Goal: Task Accomplishment & Management: Manage account settings

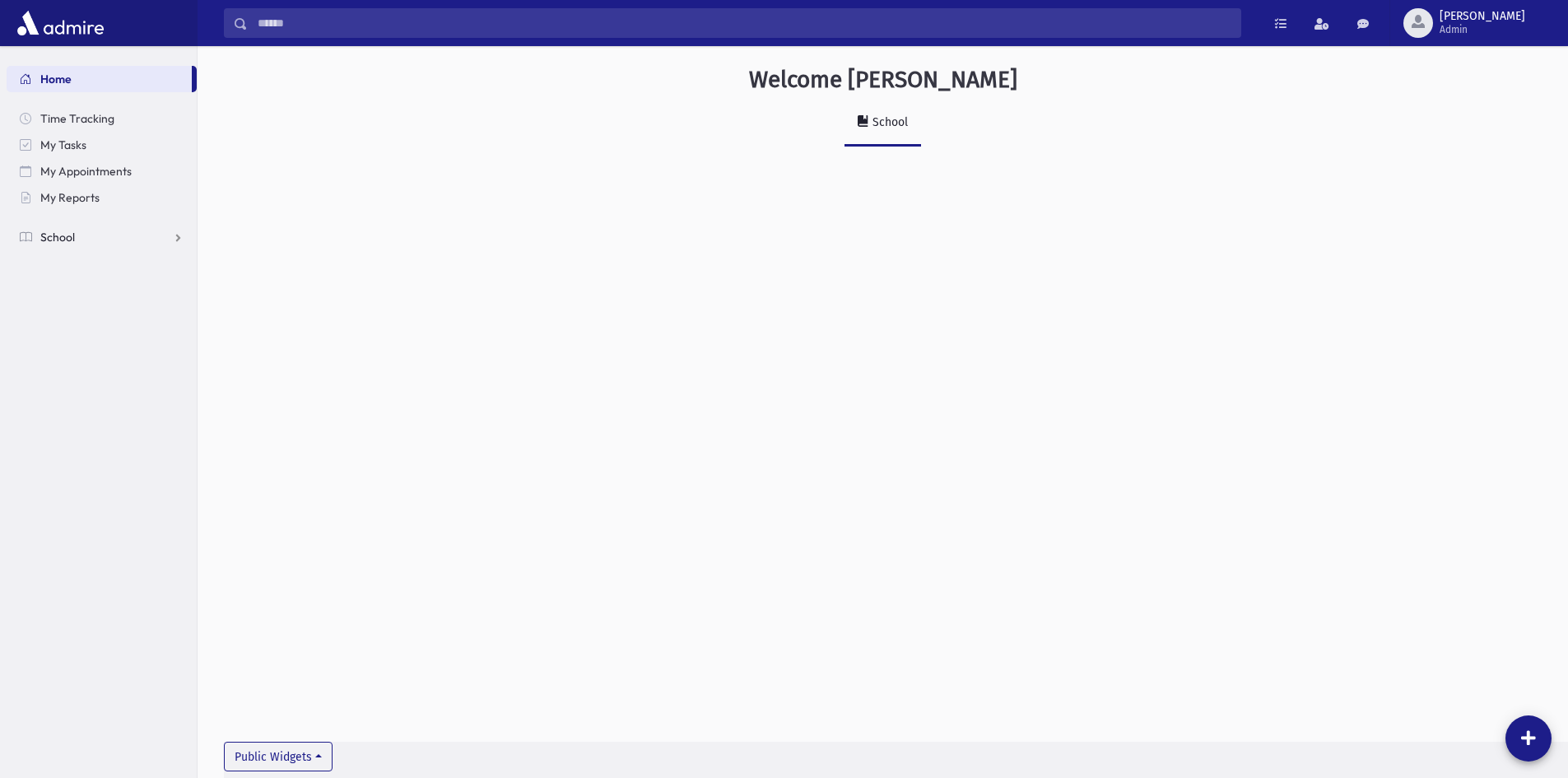
click at [39, 243] on link "School" at bounding box center [101, 237] width 190 height 26
click at [1531, 31] on span "freiss Admin" at bounding box center [1489, 23] width 112 height 26
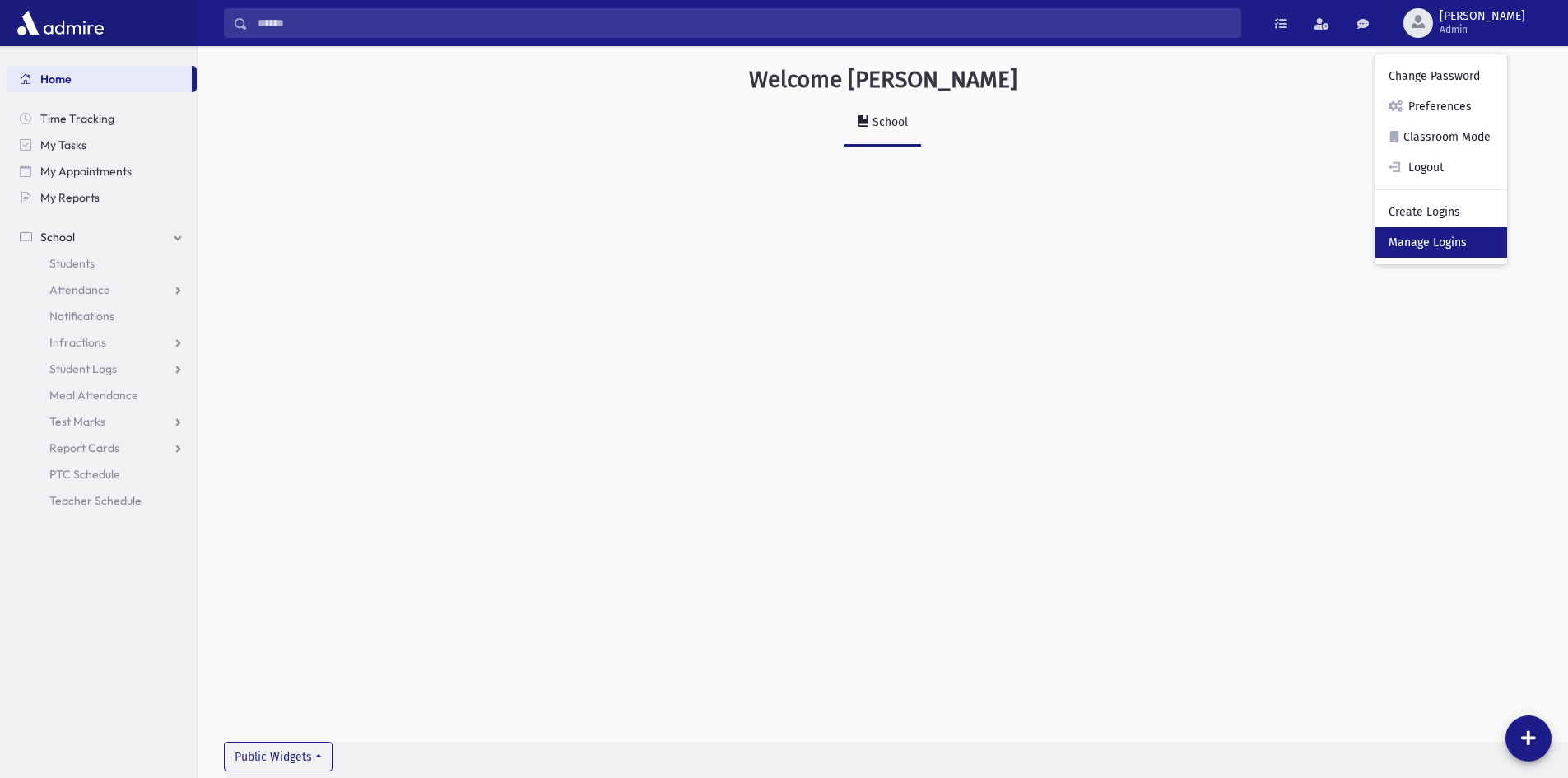
click at [1475, 247] on link "Manage Logins" at bounding box center [1442, 242] width 132 height 31
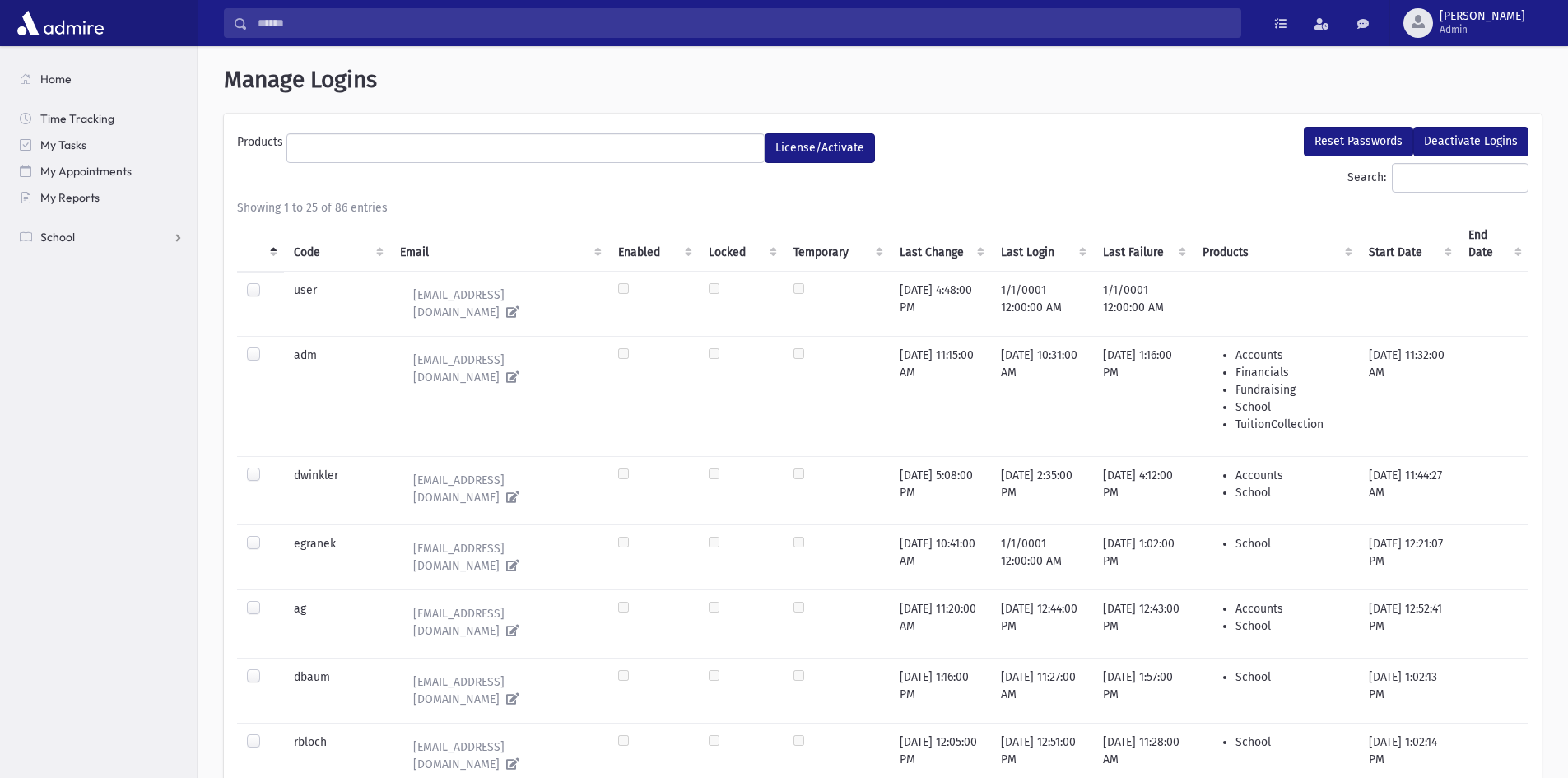
select select
click at [381, 150] on ul at bounding box center [525, 147] width 476 height 25
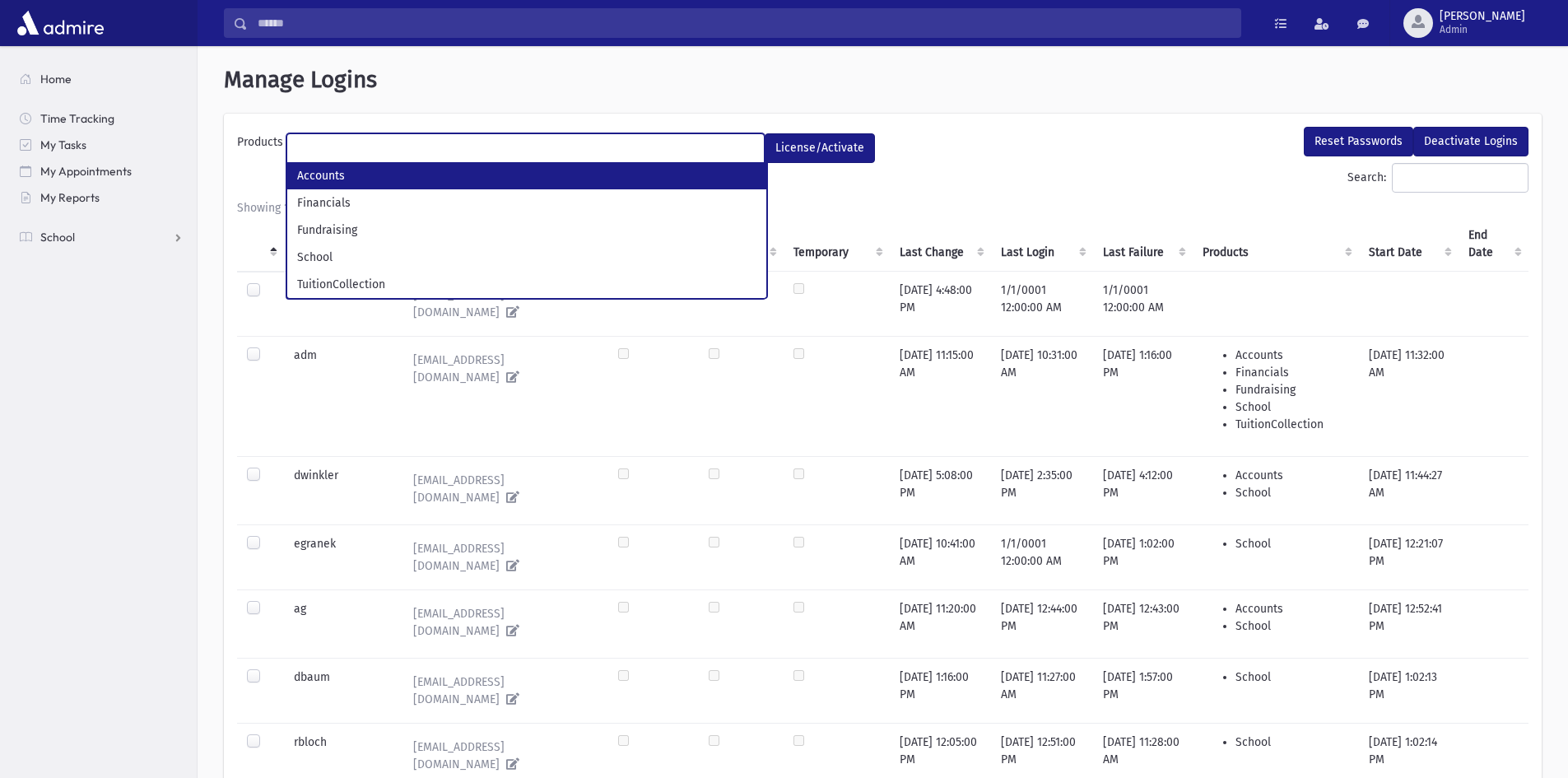
type input "*"
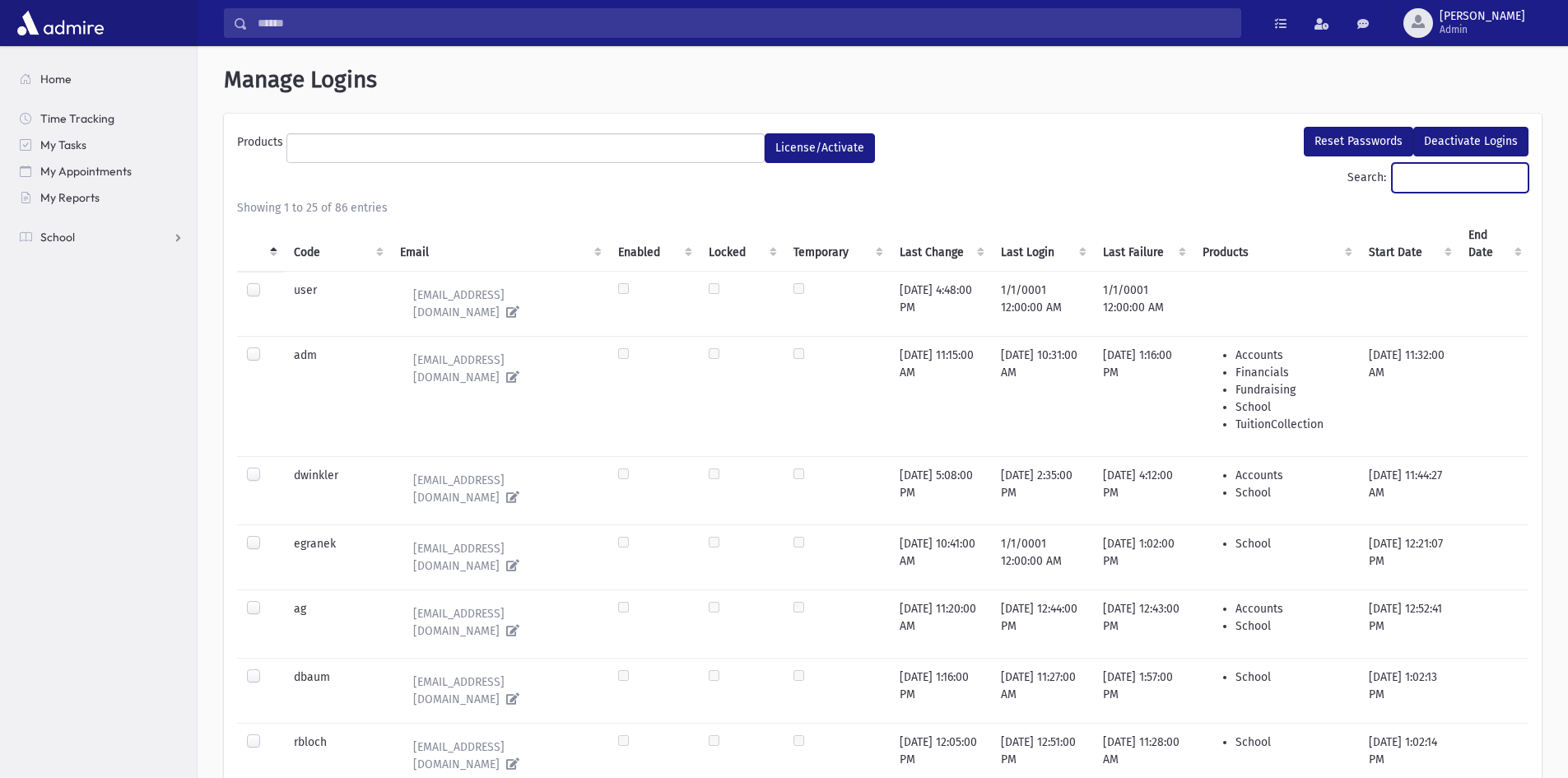
click at [1425, 185] on input "Search:" at bounding box center [1460, 178] width 136 height 30
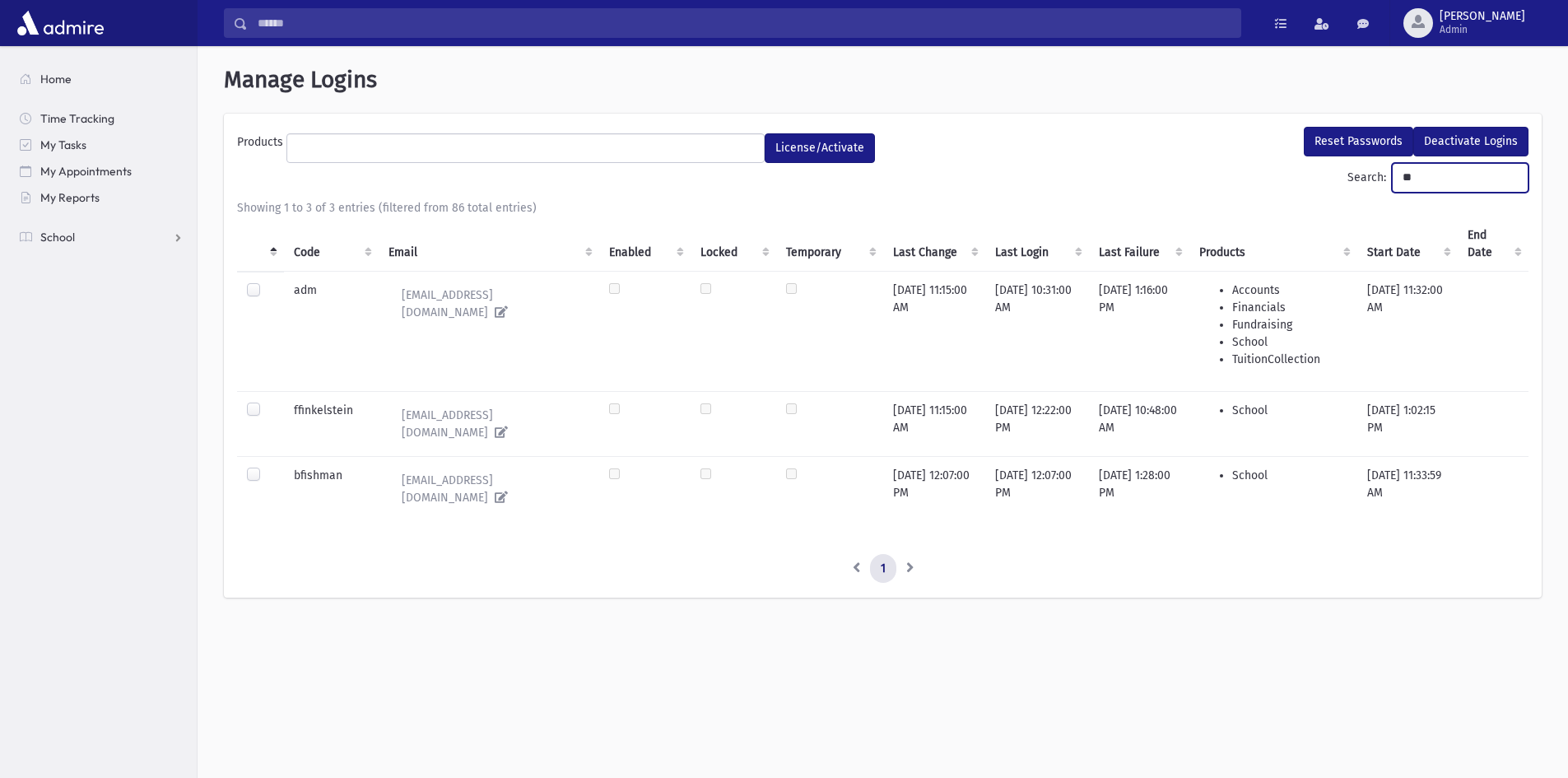
type input "**"
click at [266, 469] on td at bounding box center [260, 475] width 47 height 40
click at [261, 467] on div at bounding box center [256, 476] width 19 height 19
click at [266, 467] on label at bounding box center [266, 467] width 0 height 0
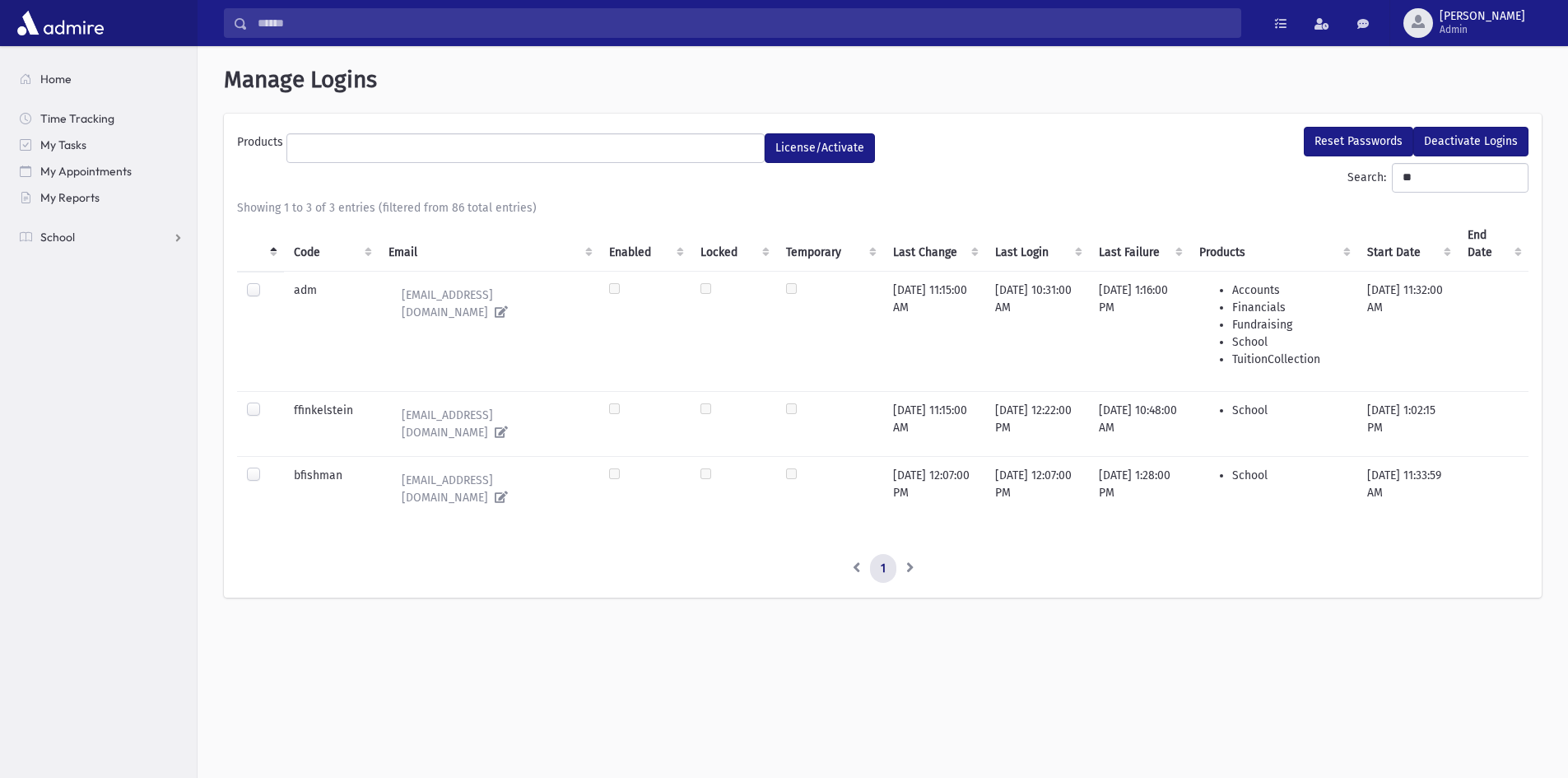
click at [266, 467] on label at bounding box center [266, 467] width 0 height 0
click at [1375, 146] on button "Reset Passwords" at bounding box center [1359, 142] width 110 height 30
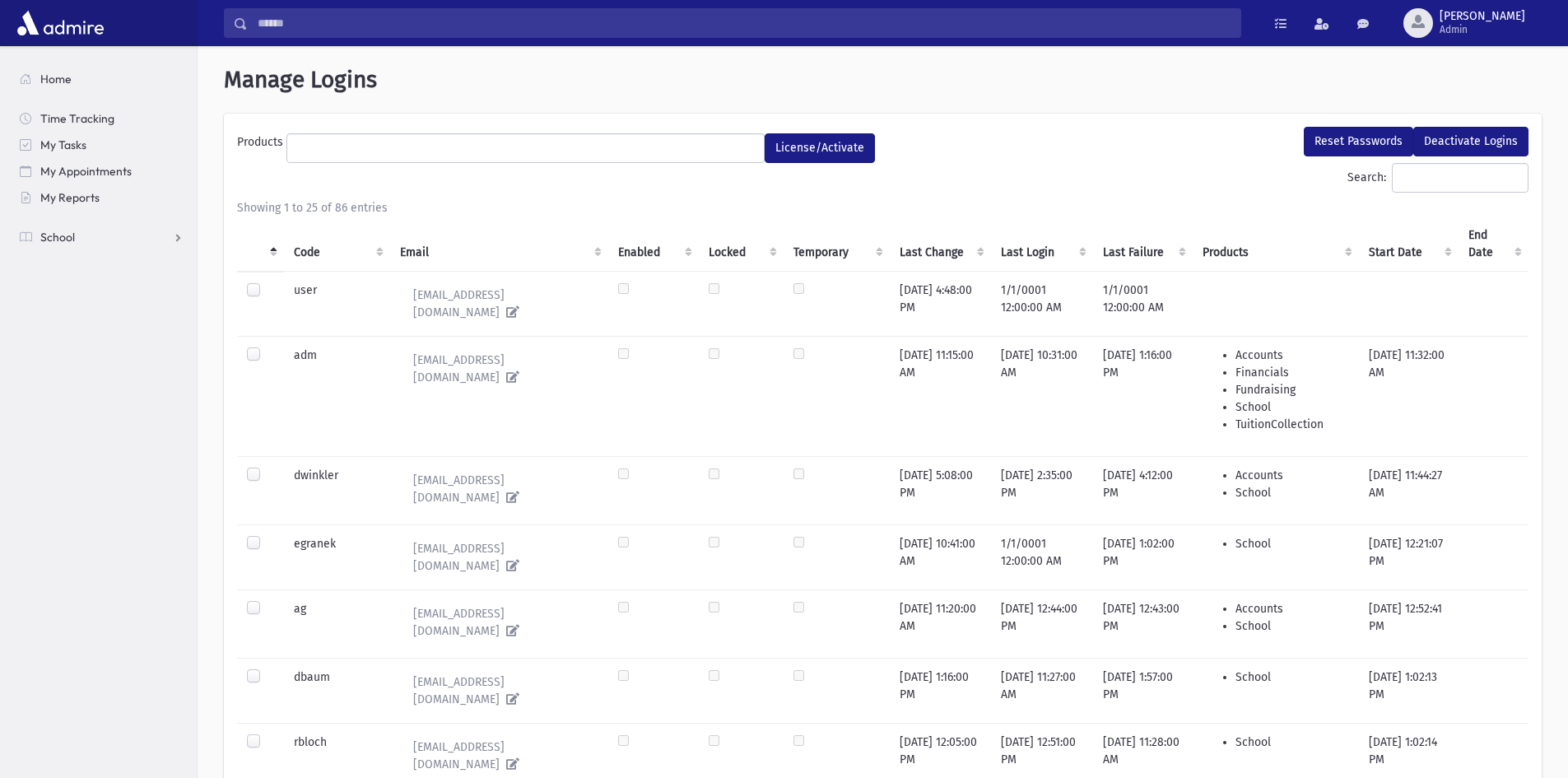
select select
click at [1438, 175] on input "Search:" at bounding box center [1460, 178] width 136 height 30
click at [1525, 21] on span "freiss Admin" at bounding box center [1489, 23] width 112 height 26
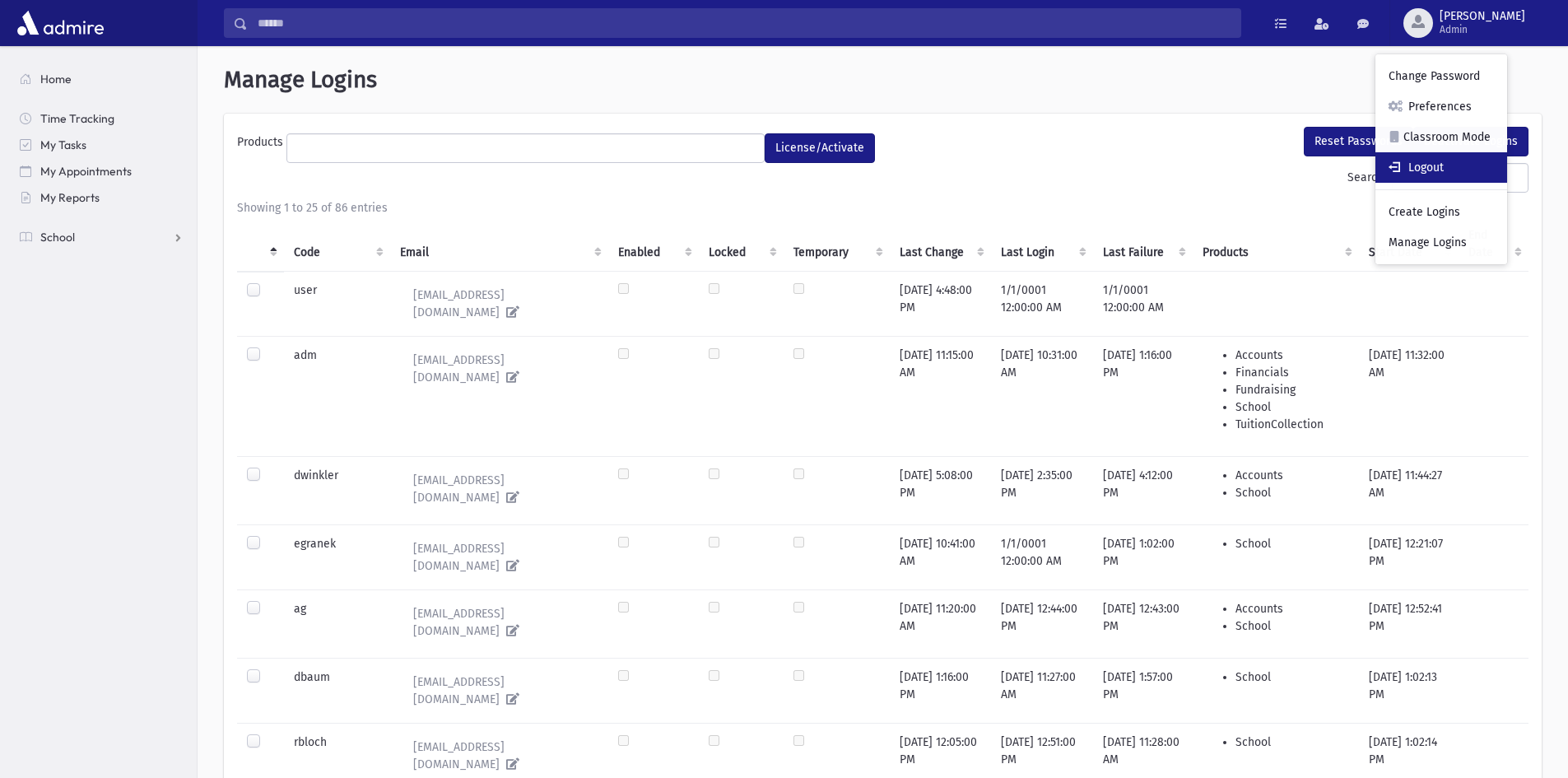
click at [1406, 168] on span at bounding box center [1397, 166] width 17 height 11
